Goal: Task Accomplishment & Management: Complete application form

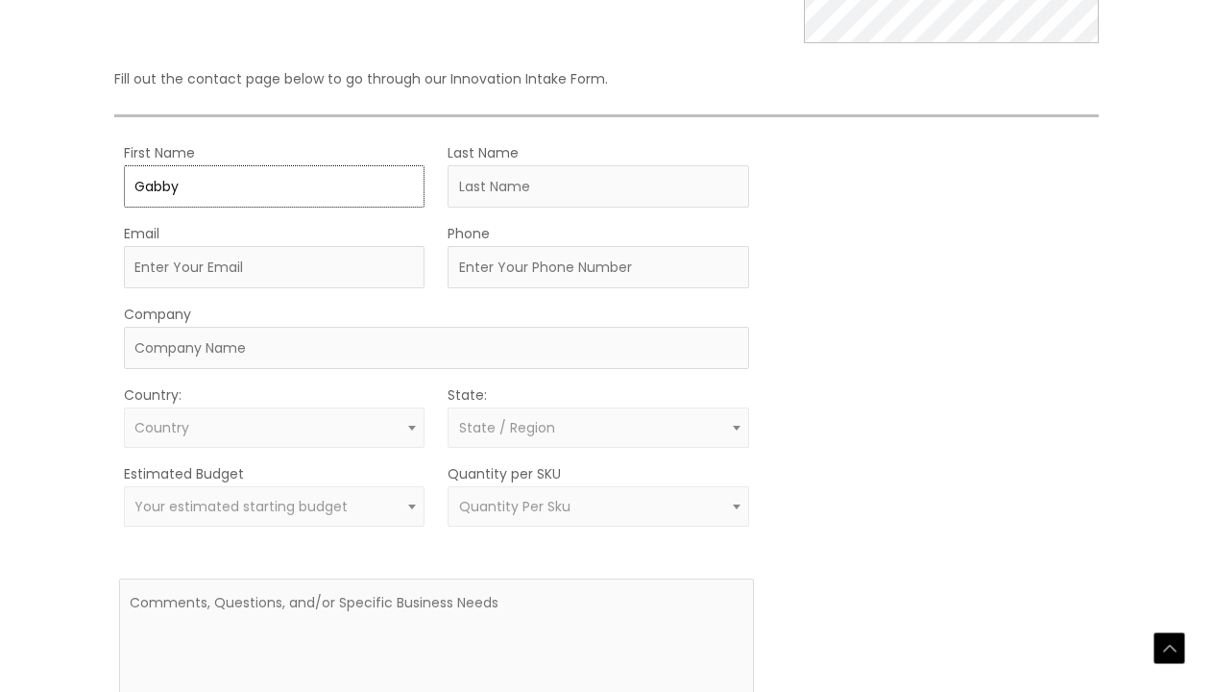
type input "Gabby"
type input "[PERSON_NAME]"
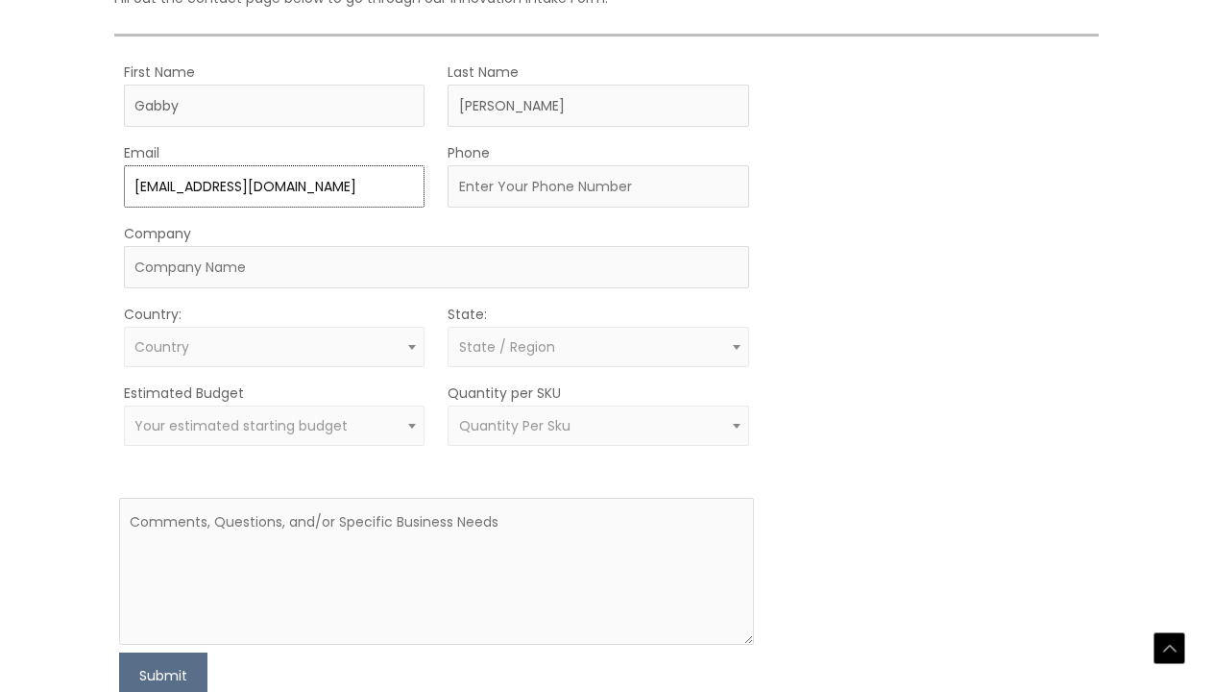
type input "[EMAIL_ADDRESS][DOMAIN_NAME]"
type input "8185551212"
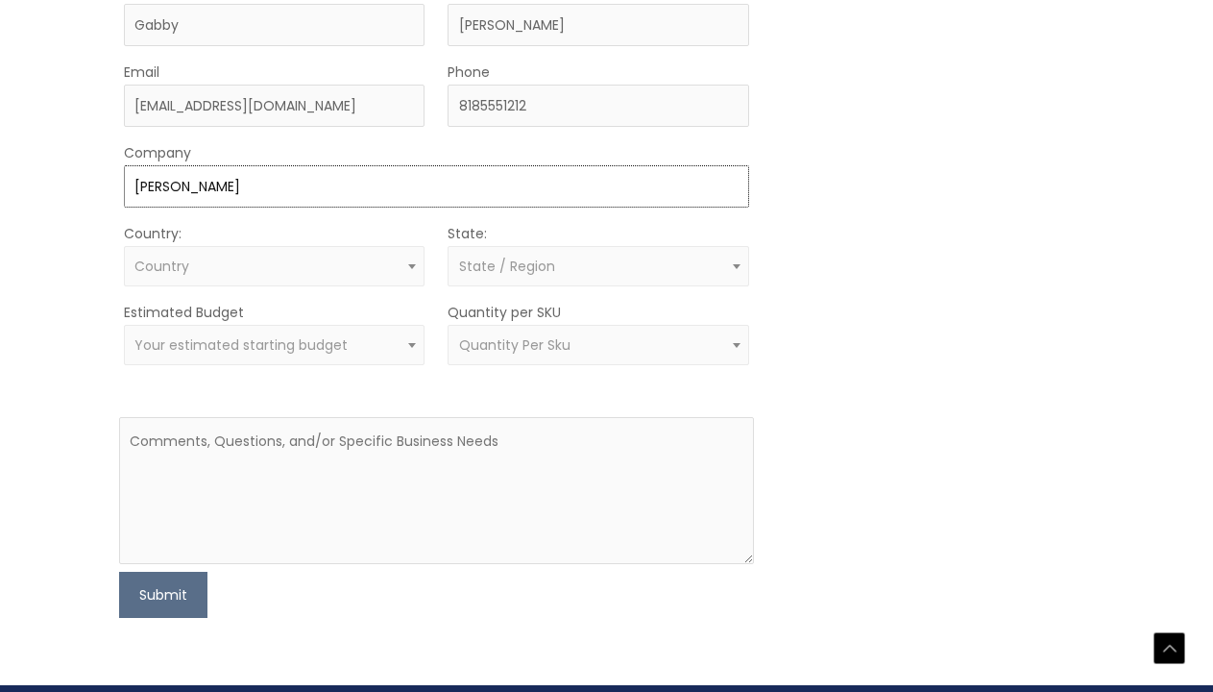
type input "[PERSON_NAME]"
type textarea "Hire remote legal staff from starting $12 /hr We place and fully manage afforda…"
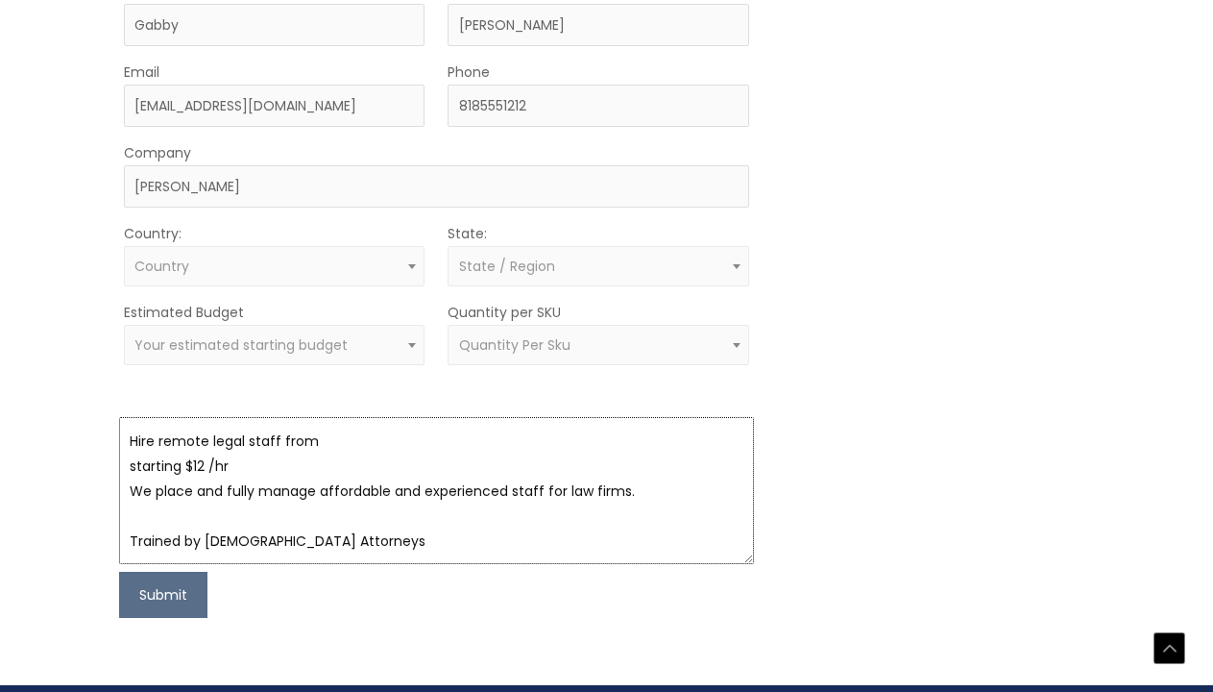
select select "[GEOGRAPHIC_DATA]"
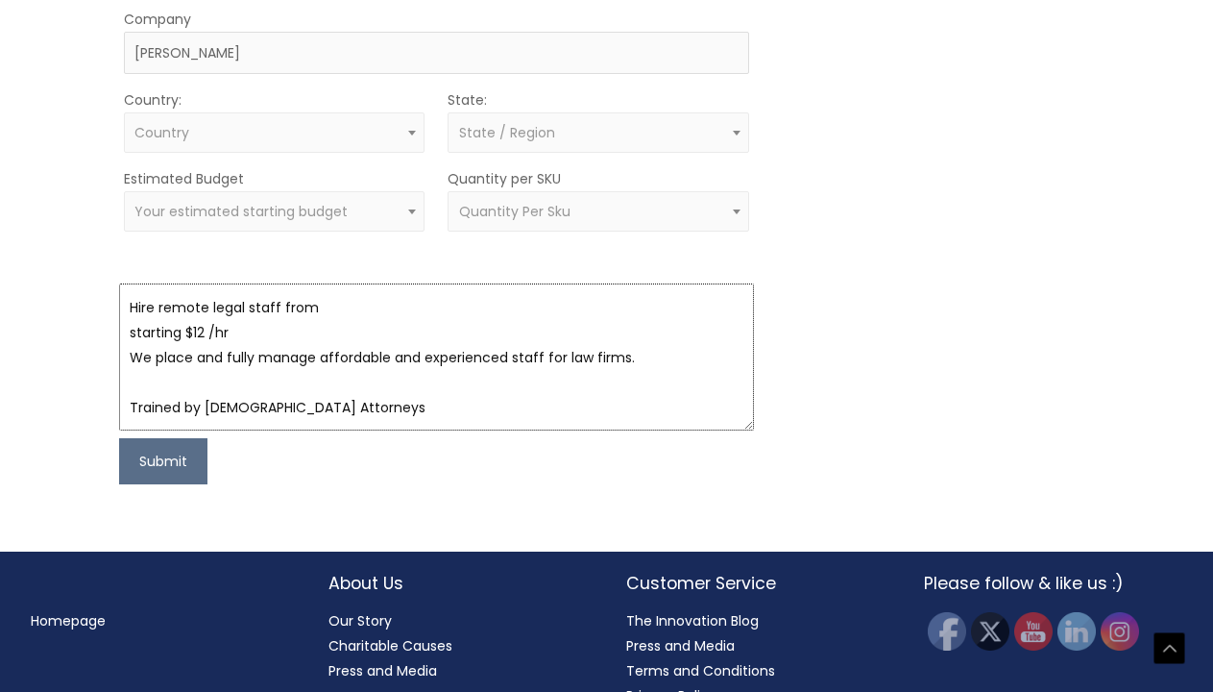
select select "-10000"
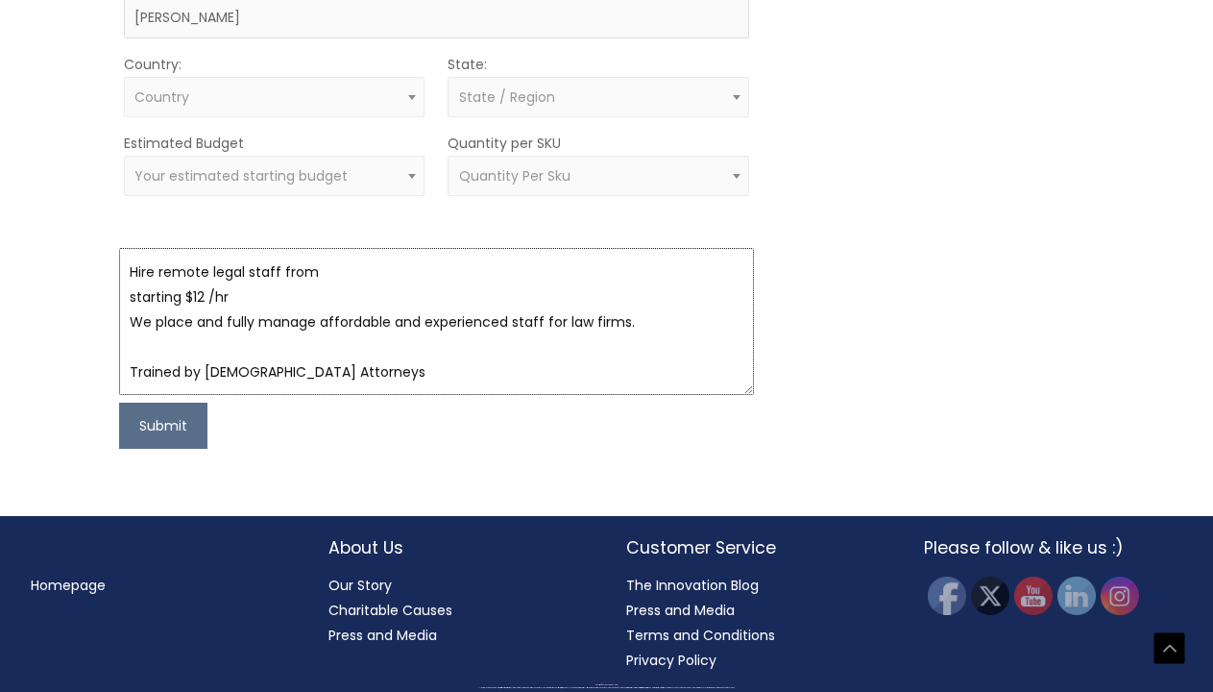
select select "3"
select select "[US_STATE]"
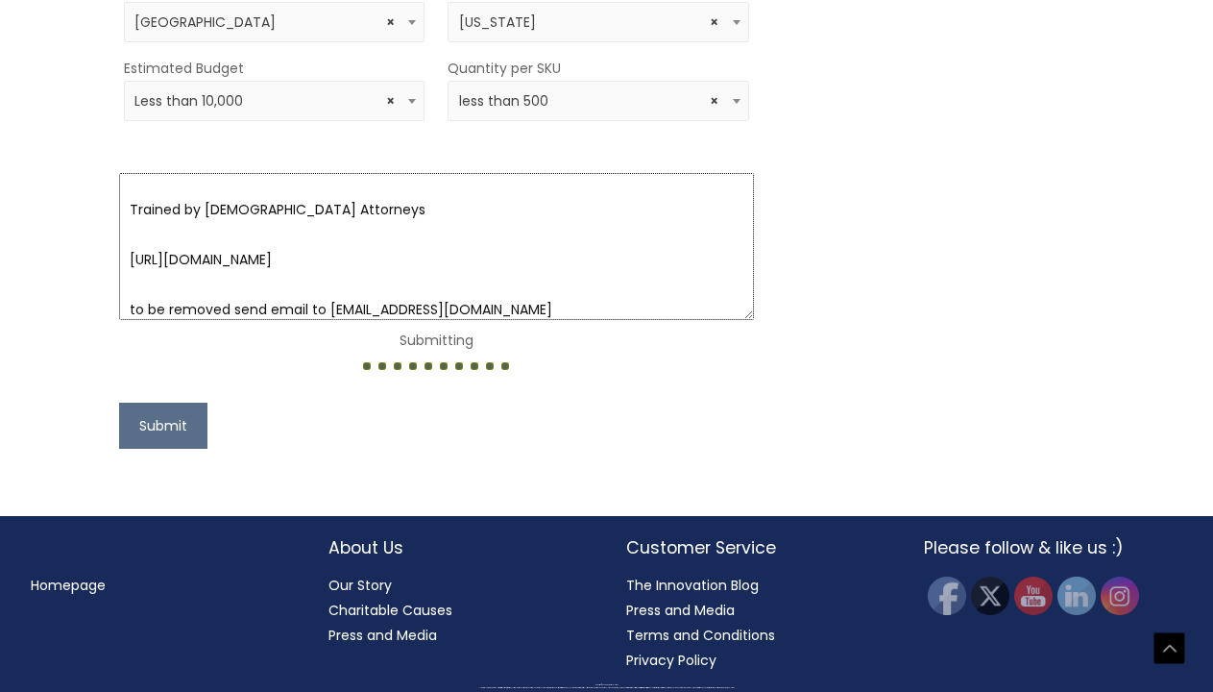
type textarea "Hire remote legal staff from starting $12 /hr We place and fully manage afforda…"
